Goal: Find specific page/section: Find specific page/section

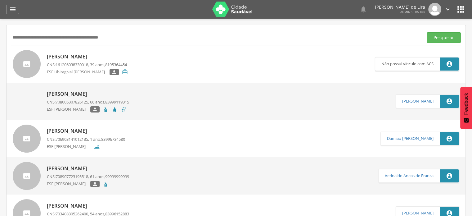
drag, startPoint x: 0, startPoint y: 0, endPoint x: 113, endPoint y: 37, distance: 118.5
click at [113, 37] on input "text" at bounding box center [215, 37] width 409 height 11
type input "**********"
click at [442, 38] on button "Pesquisar" at bounding box center [444, 37] width 34 height 11
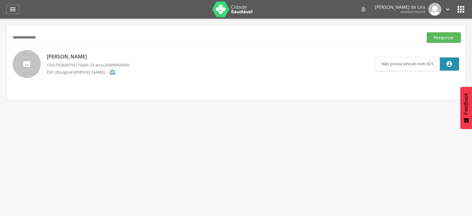
click at [115, 56] on p "[PERSON_NAME]" at bounding box center [88, 56] width 82 height 7
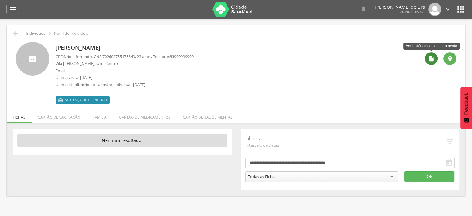
click at [429, 60] on icon "" at bounding box center [431, 59] width 6 height 6
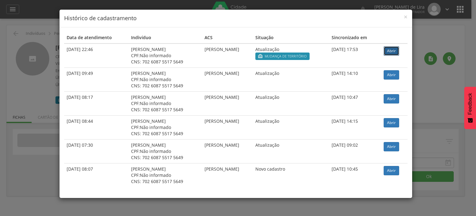
click at [389, 51] on link "Abrir" at bounding box center [392, 50] width 16 height 9
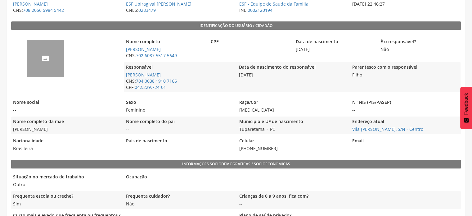
scroll to position [127, 0]
